Goal: Navigation & Orientation: Find specific page/section

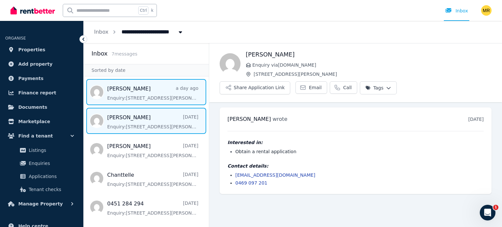
click at [130, 99] on span "Message list" at bounding box center [146, 92] width 125 height 26
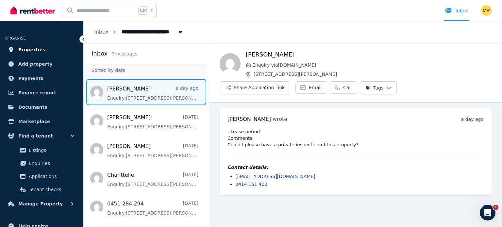
click at [35, 48] on span "Properties" at bounding box center [31, 50] width 27 height 8
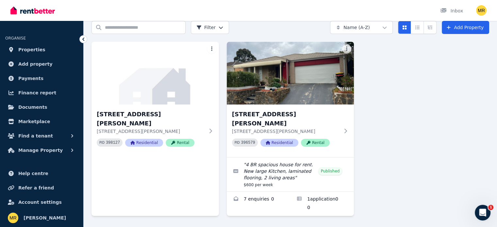
scroll to position [30, 0]
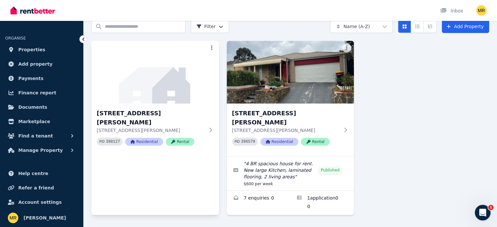
click at [212, 49] on html "Open main menu Inbox Open user menu ORGANISE Properties Add property Payments F…" at bounding box center [248, 83] width 497 height 227
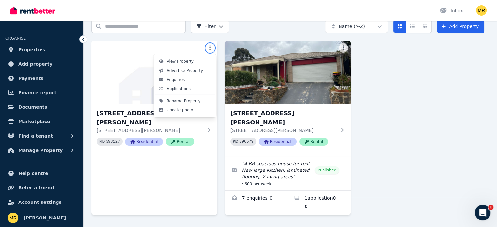
click at [487, 134] on html "Open main menu Inbox Open user menu ORGANISE Properties Add property Payments F…" at bounding box center [248, 83] width 497 height 227
